Goal: Transaction & Acquisition: Download file/media

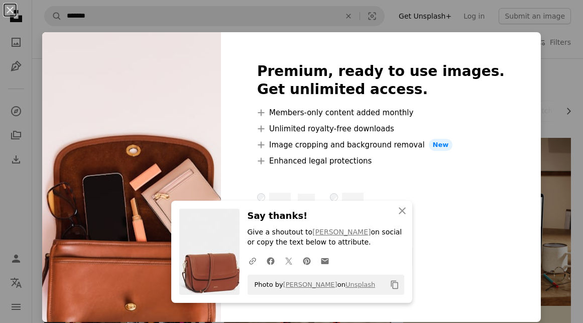
scroll to position [545, 0]
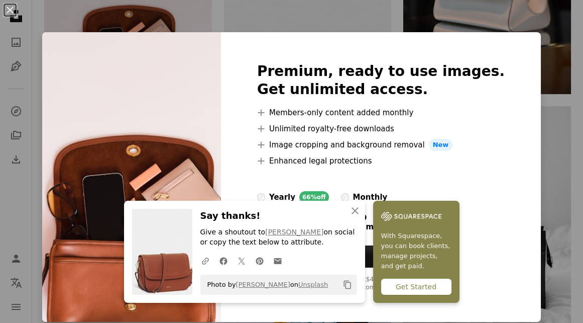
click at [572, 92] on div "An X shape Premium, ready to use images. Get unlimited access. A plus sign Memb…" at bounding box center [291, 161] width 583 height 323
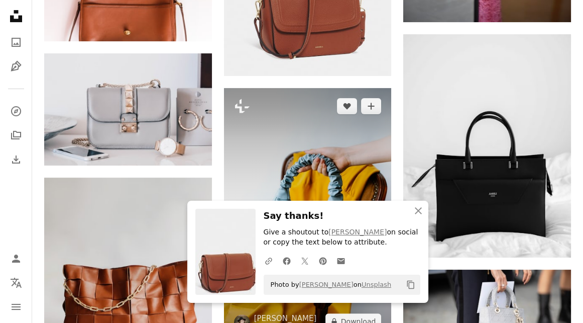
scroll to position [623, 0]
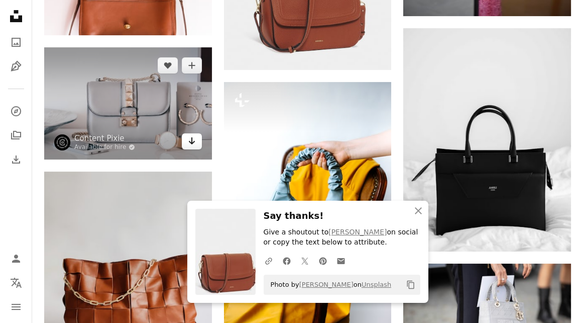
click at [196, 143] on link "Arrow pointing down" at bounding box center [192, 141] width 20 height 16
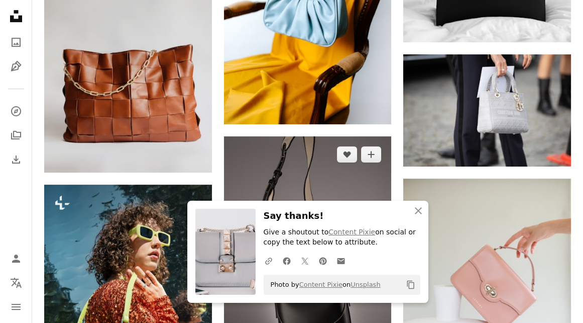
scroll to position [834, 0]
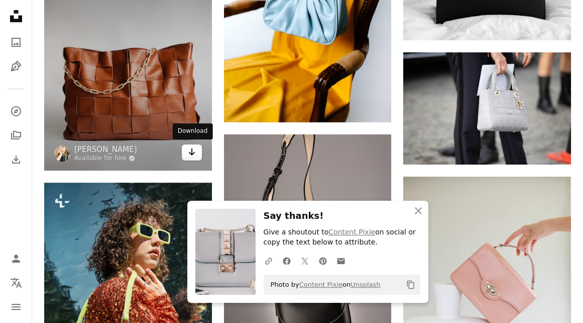
click at [195, 153] on icon "Arrow pointing down" at bounding box center [192, 152] width 8 height 12
